Goal: Task Accomplishment & Management: Use online tool/utility

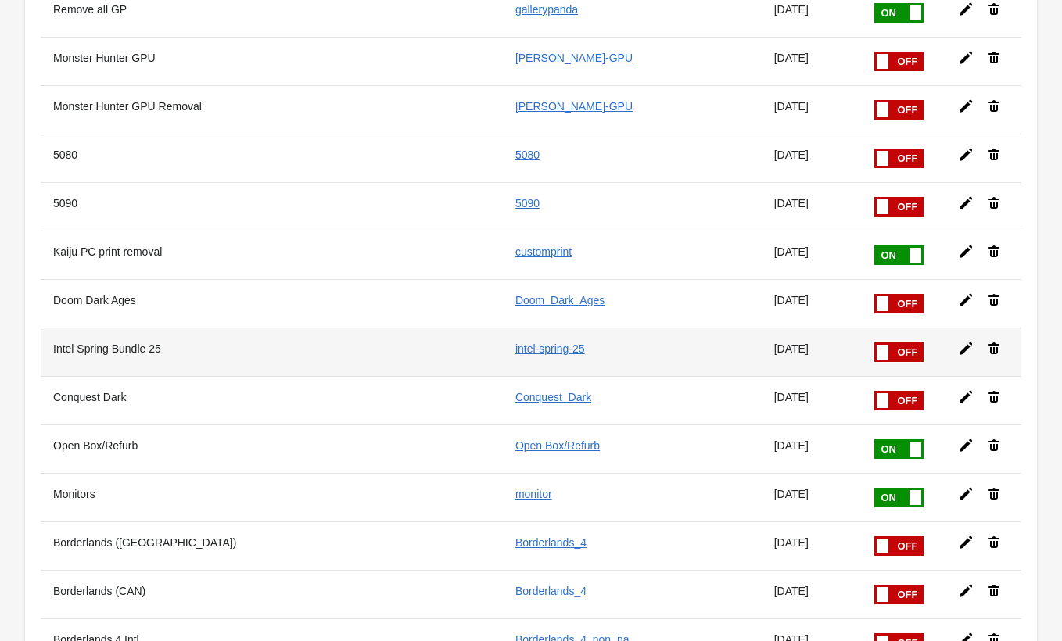
scroll to position [1858, 0]
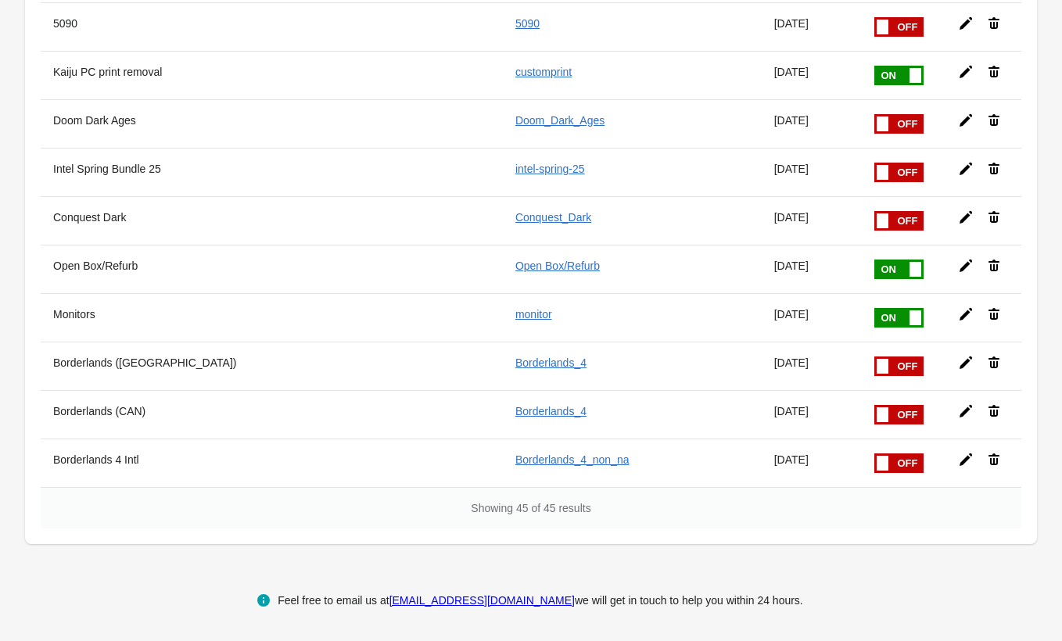
click at [891, 357] on span at bounding box center [874, 357] width 99 height 0
click at [0, 0] on input "checkbox" at bounding box center [0, 0] width 0 height 0
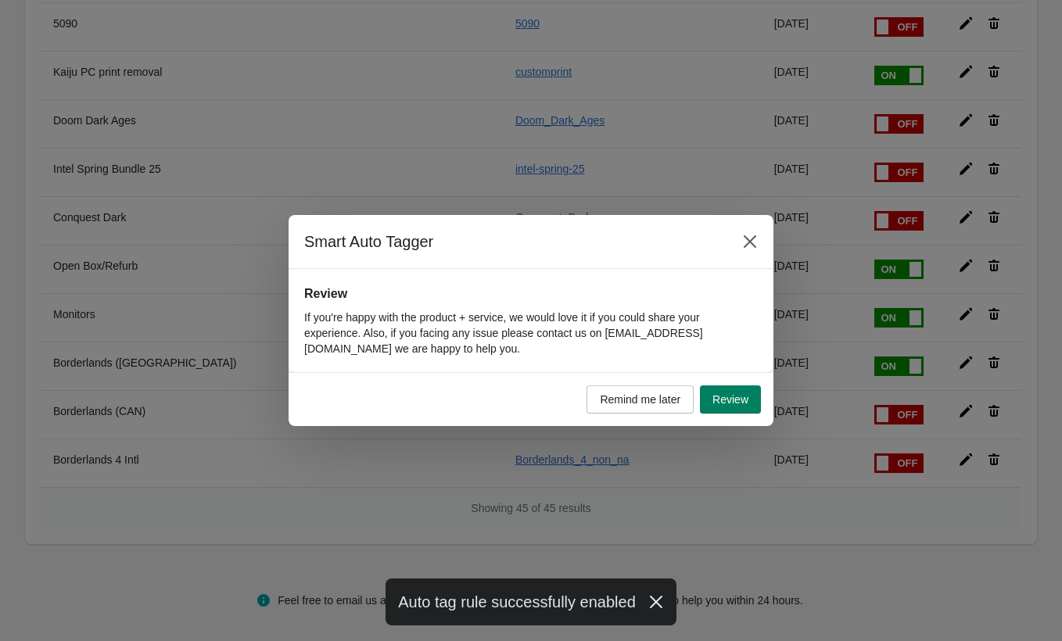
click at [906, 414] on div "Smart Auto Tagger Review If you're happy with the product + service, we would l…" at bounding box center [531, 320] width 1062 height 211
click at [743, 235] on icon "Close" at bounding box center [750, 242] width 16 height 16
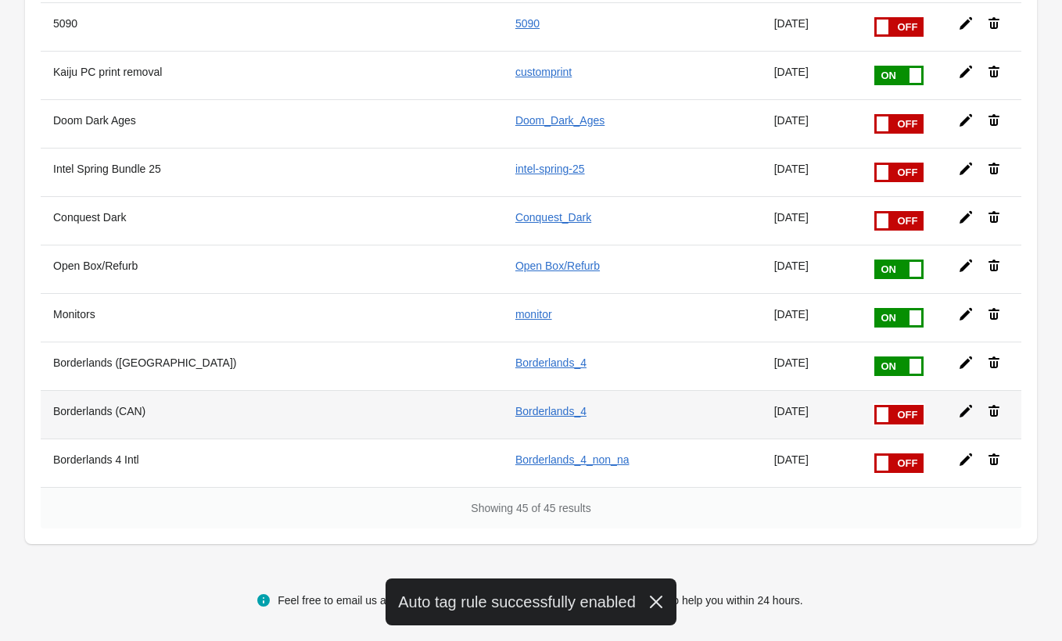
click at [904, 425] on label at bounding box center [899, 415] width 52 height 23
click at [0, 0] on input "checkbox" at bounding box center [0, 0] width 0 height 0
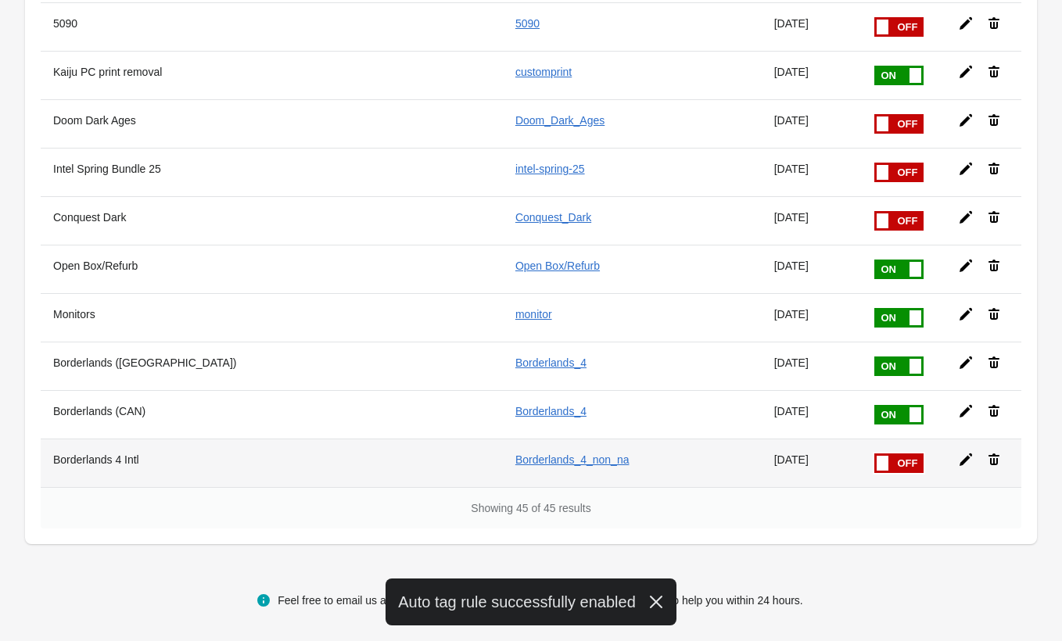
click at [891, 454] on span at bounding box center [874, 454] width 99 height 0
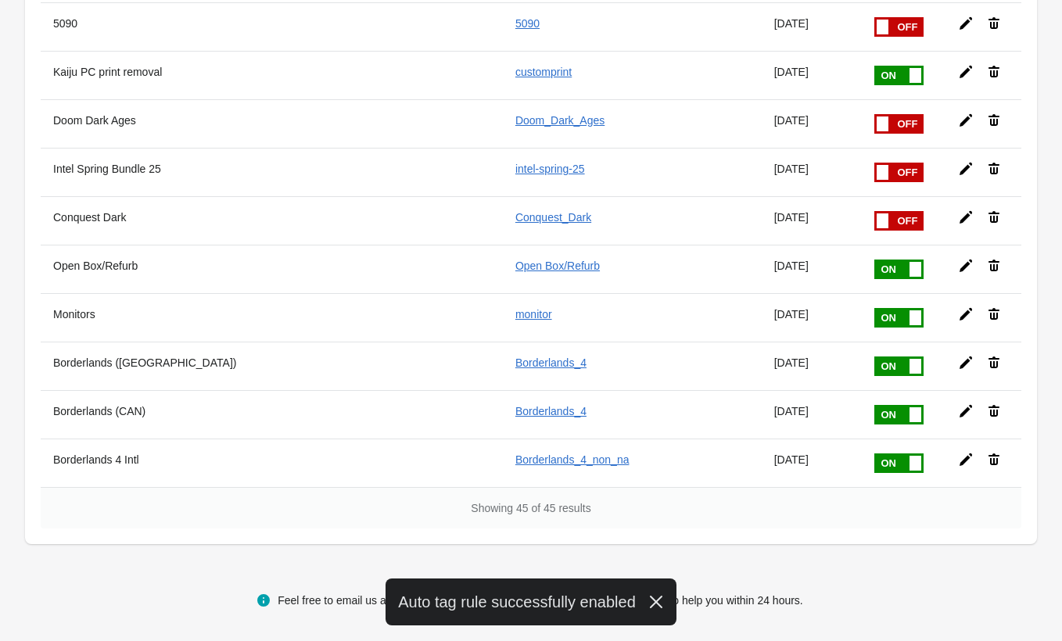
click at [0, 0] on input "checkbox" at bounding box center [0, 0] width 0 height 0
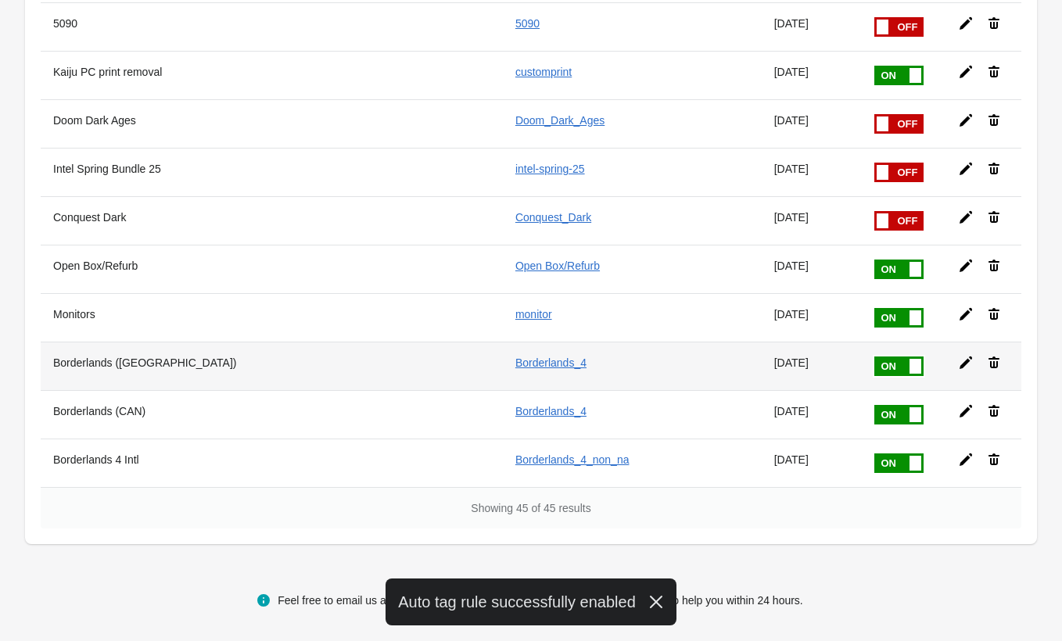
click at [963, 366] on icon at bounding box center [966, 363] width 13 height 13
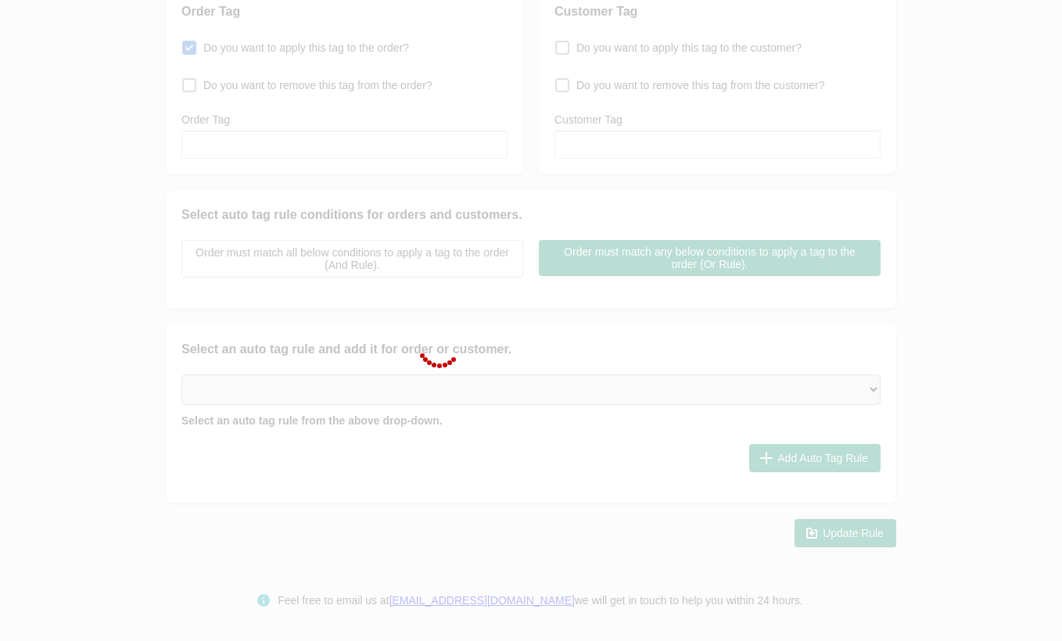
type input "Borderlands ([GEOGRAPHIC_DATA])"
checkbox input "true"
type input "Borderlands_4"
select select "2"
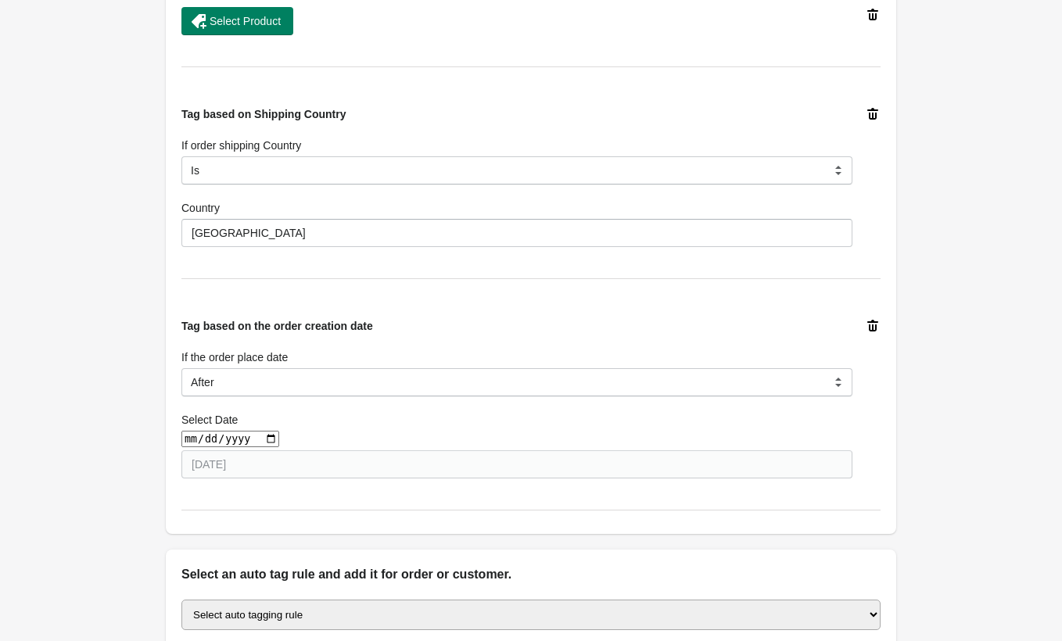
scroll to position [924, 0]
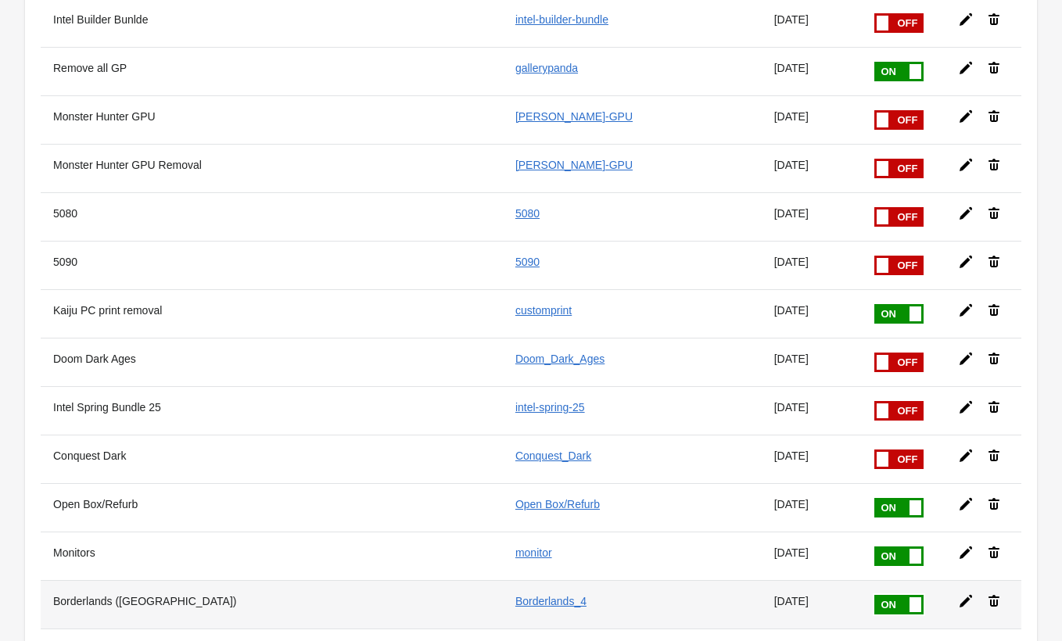
scroll to position [1858, 0]
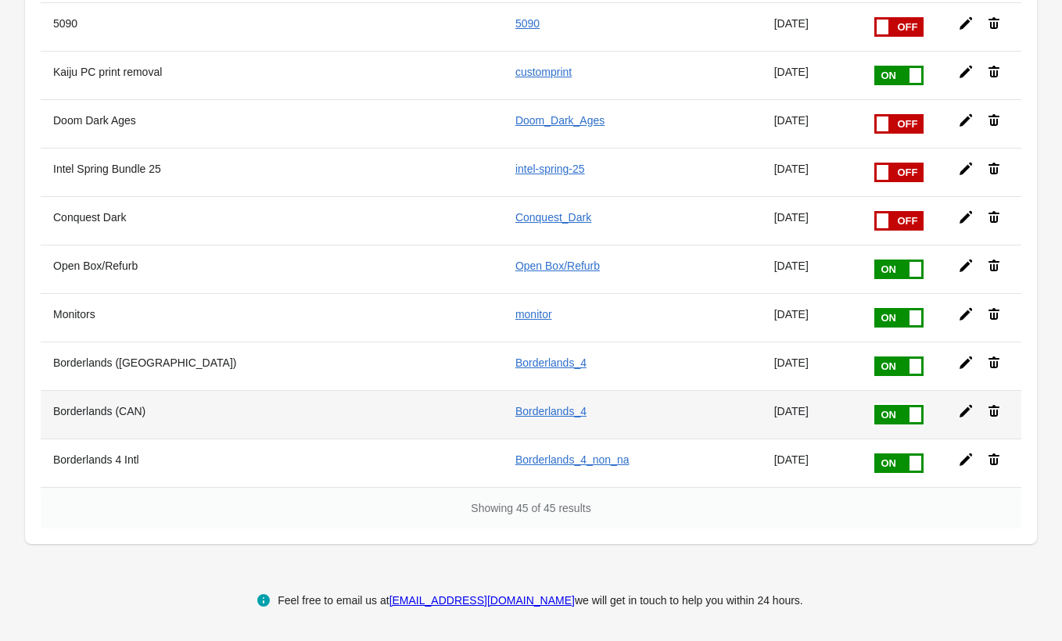
click at [966, 412] on icon at bounding box center [966, 412] width 16 height 16
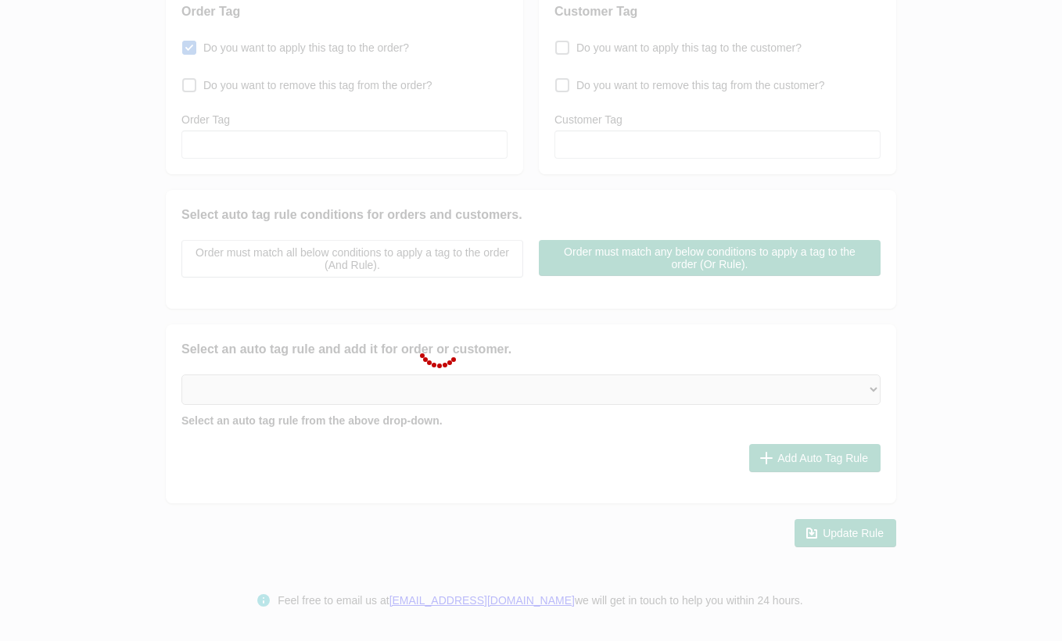
type input "Borderlands (CAN)"
checkbox input "true"
type input "Borderlands_4"
select select "2"
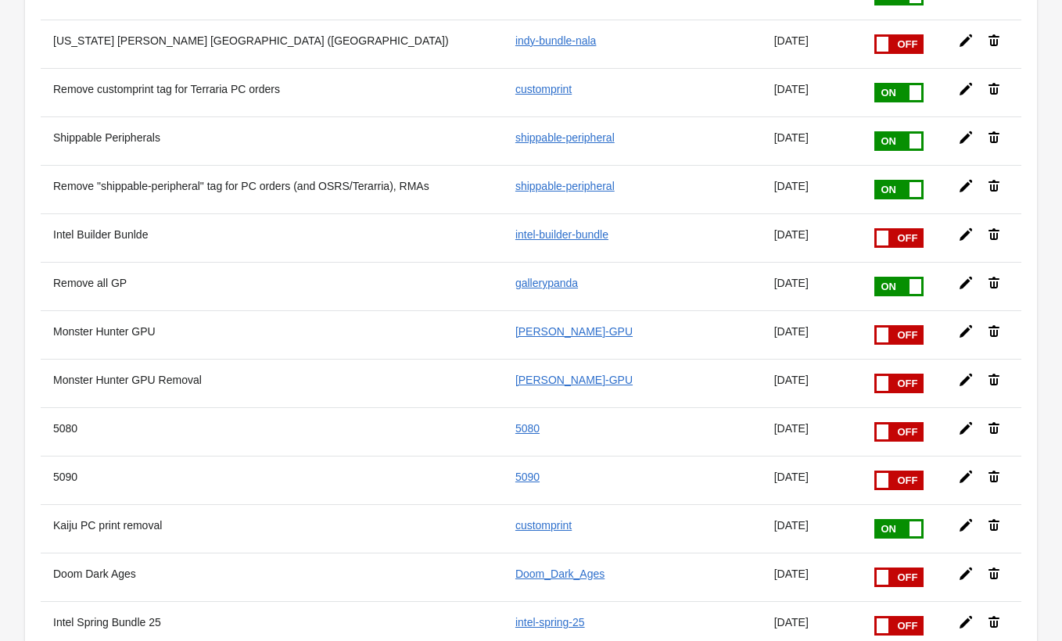
scroll to position [1858, 0]
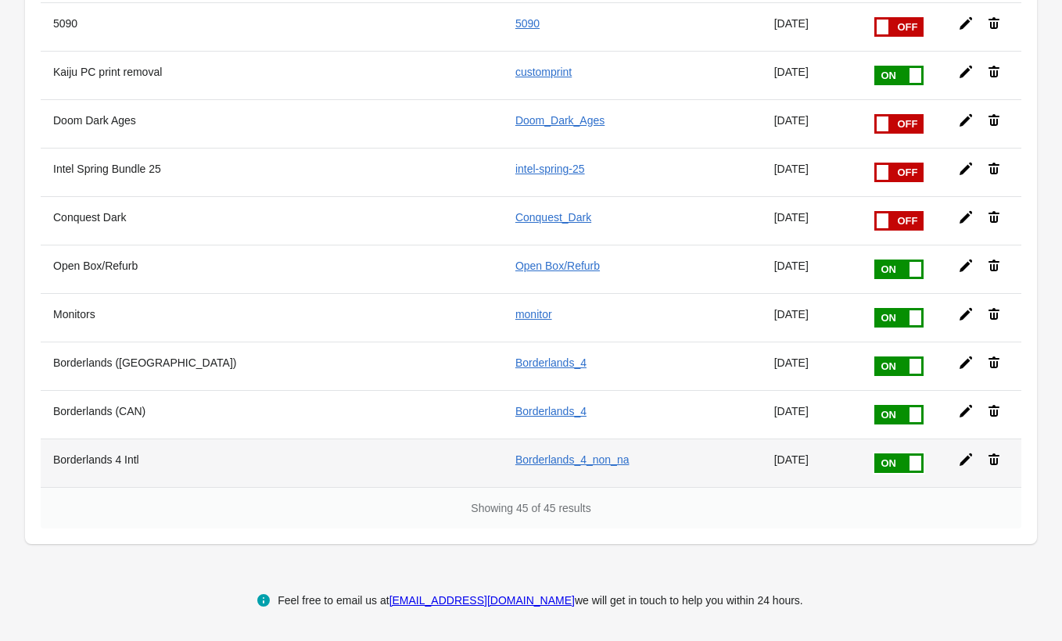
click at [965, 457] on icon at bounding box center [966, 460] width 16 height 16
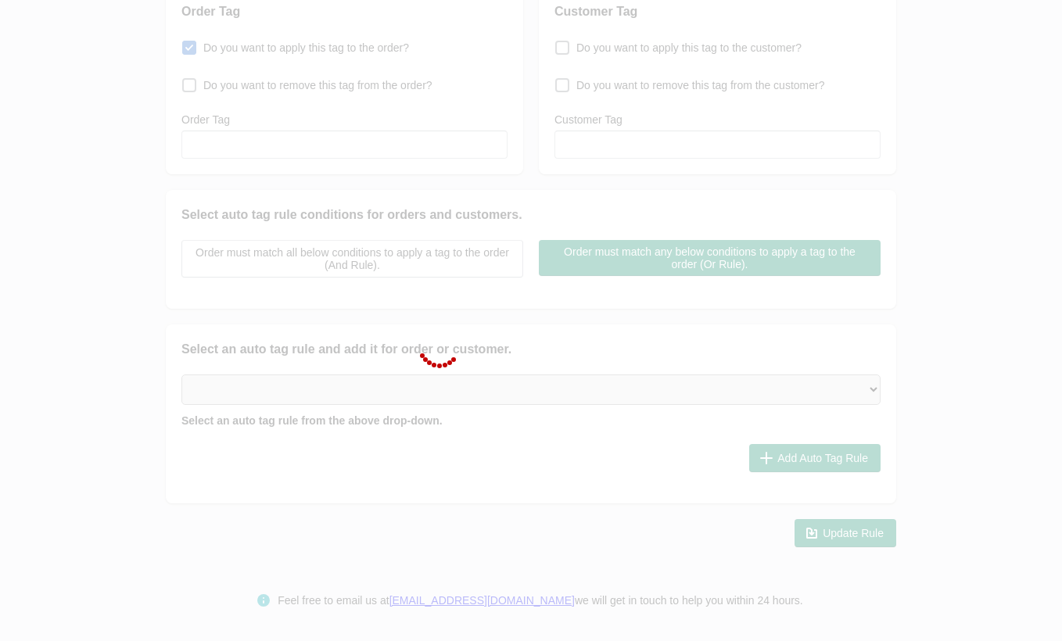
type input "Borderlands 4 Intl"
checkbox input "true"
type input "Borderlands_4_non_na"
select select "2"
select select "8"
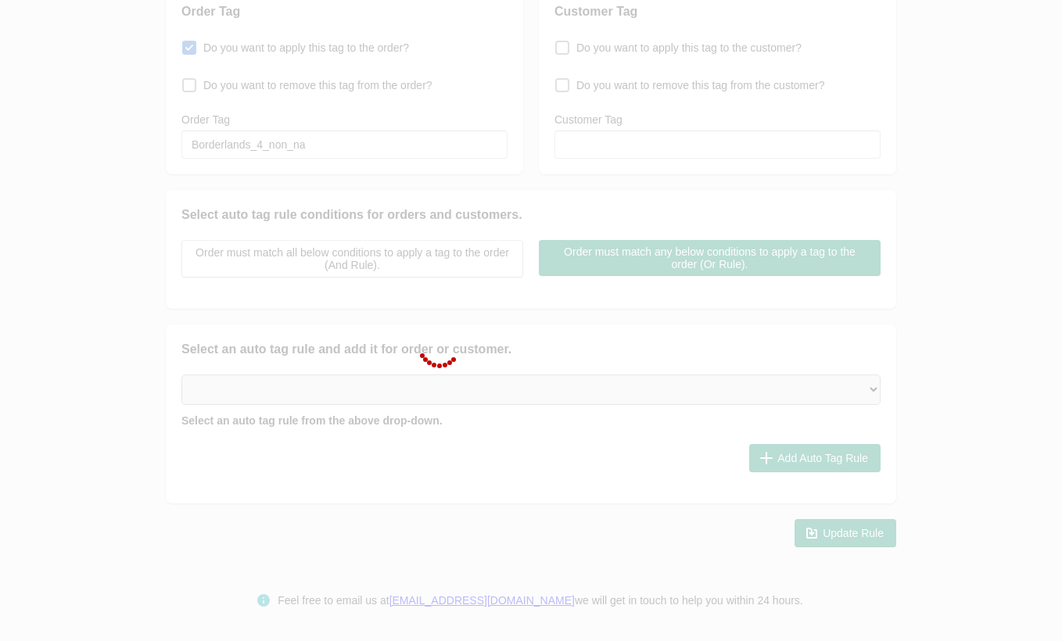
select select "8"
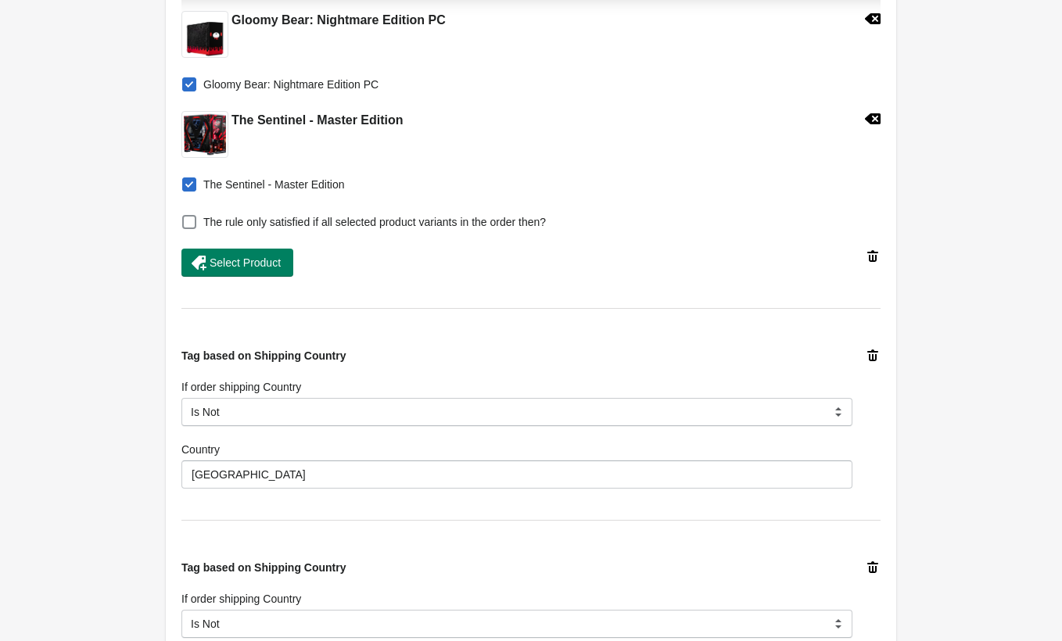
scroll to position [922, 0]
